Goal: Task Accomplishment & Management: Complete application form

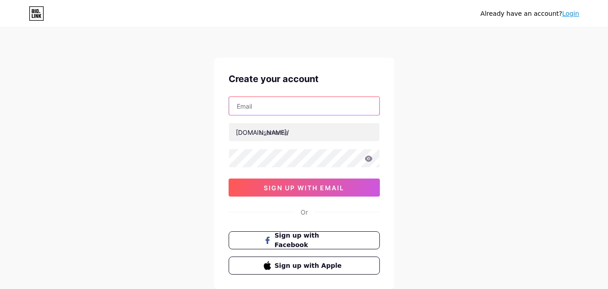
click at [284, 110] on input "text" at bounding box center [304, 106] width 150 height 18
paste input "[PERSON_NAME][EMAIL_ADDRESS][DOMAIN_NAME]"
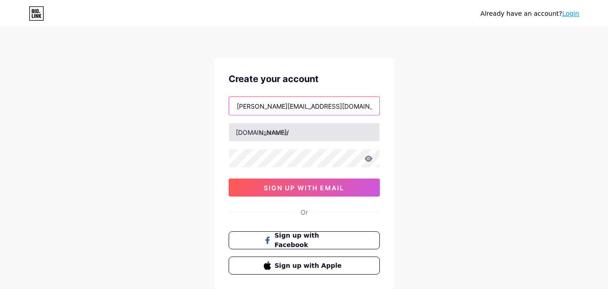
type input "[PERSON_NAME][EMAIL_ADDRESS][DOMAIN_NAME]"
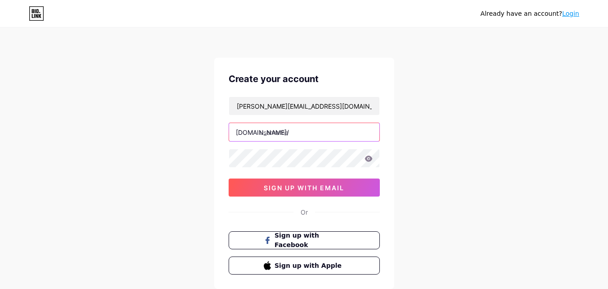
click at [286, 130] on input "text" at bounding box center [304, 132] width 150 height 18
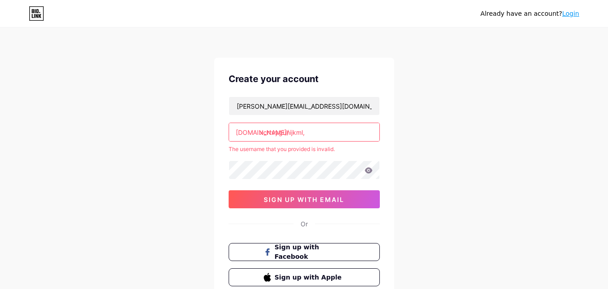
drag, startPoint x: 313, startPoint y: 135, endPoint x: 257, endPoint y: 131, distance: 56.4
click at [257, 131] on div "[DOMAIN_NAME]/ xcrtvyguhijkml," at bounding box center [304, 131] width 151 height 19
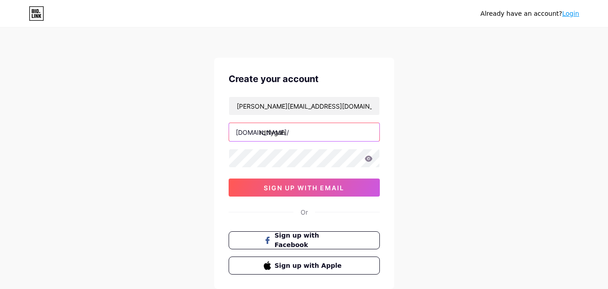
type input "rdtfyguh"
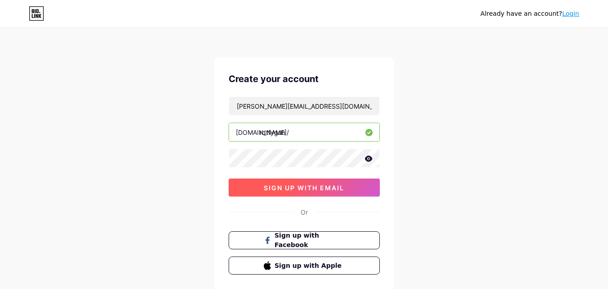
click at [266, 186] on span "sign up with email" at bounding box center [304, 188] width 81 height 8
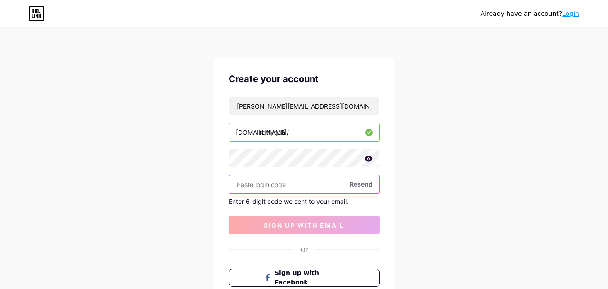
paste input "629794"
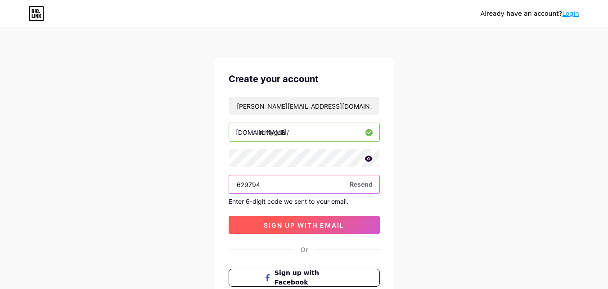
type input "629794"
click at [297, 229] on button "sign up with email" at bounding box center [304, 225] width 151 height 18
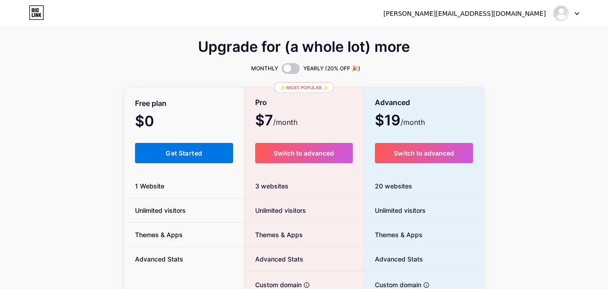
click at [189, 155] on span "Get Started" at bounding box center [184, 153] width 36 height 8
click at [196, 155] on span "Get Started" at bounding box center [184, 153] width 36 height 8
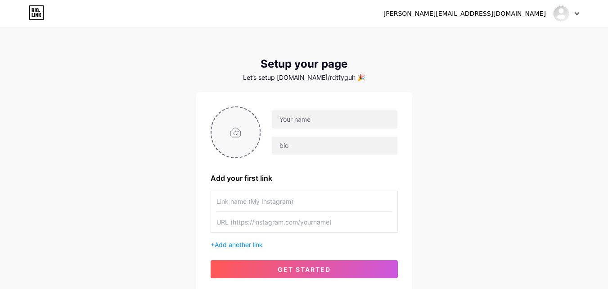
click at [235, 133] on input "file" at bounding box center [236, 132] width 49 height 50
type input "C:\fakepath\midco cover.png"
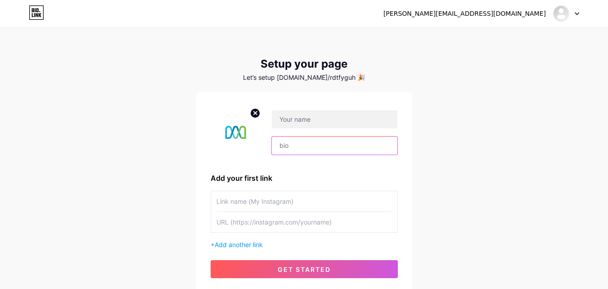
click at [310, 145] on input "text" at bounding box center [334, 145] width 125 height 18
paste input "New Xfinity Update Message Received"
drag, startPoint x: 306, startPoint y: 146, endPoint x: 296, endPoint y: 145, distance: 10.0
click at [296, 145] on input "New Xfinity Update Message Received" at bounding box center [334, 145] width 125 height 18
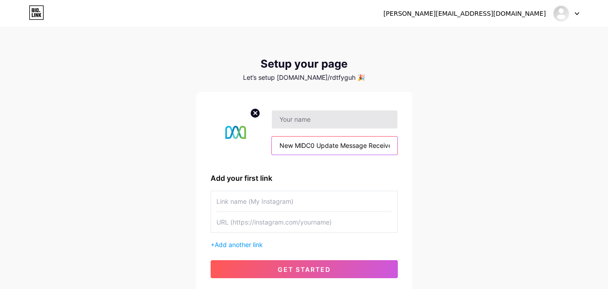
type input "New MlDC0 Update Message Received"
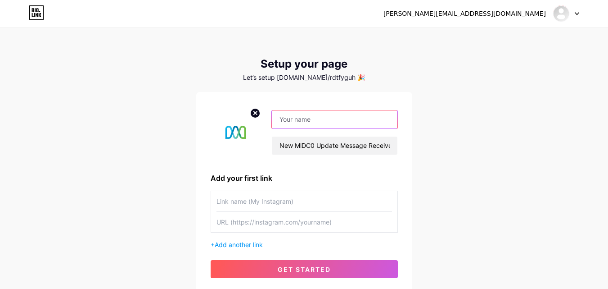
click at [302, 125] on input "text" at bounding box center [334, 119] width 125 height 18
type input "m"
type input "MlDC0 @2025"
click at [296, 200] on input "text" at bounding box center [305, 201] width 176 height 20
type input "c"
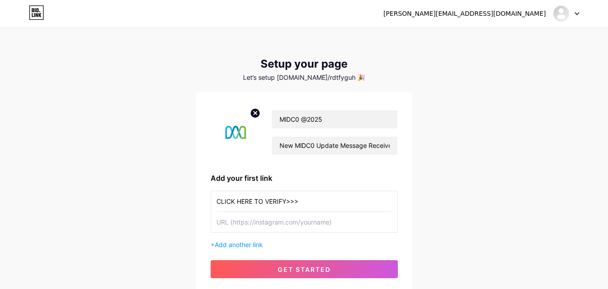
type input "CLICK HERE TO VERIFY>>>"
click at [290, 220] on input "text" at bounding box center [305, 222] width 176 height 20
paste input "[URL][DOMAIN_NAME]"
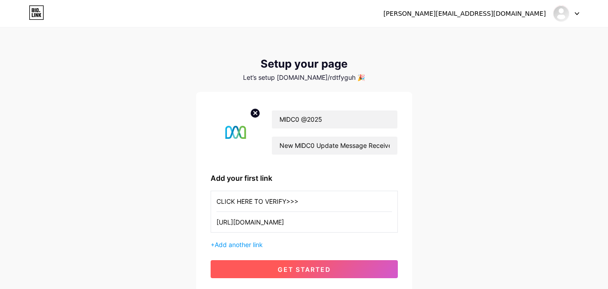
type input "[URL][DOMAIN_NAME]"
click at [304, 269] on span "get started" at bounding box center [304, 269] width 53 height 8
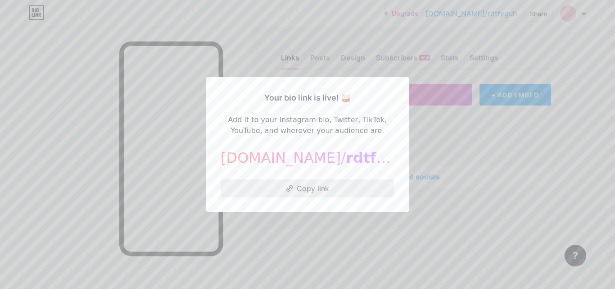
click at [312, 189] on button "Copy link" at bounding box center [308, 188] width 174 height 18
click at [297, 243] on div at bounding box center [307, 144] width 615 height 289
